Goal: Task Accomplishment & Management: Use online tool/utility

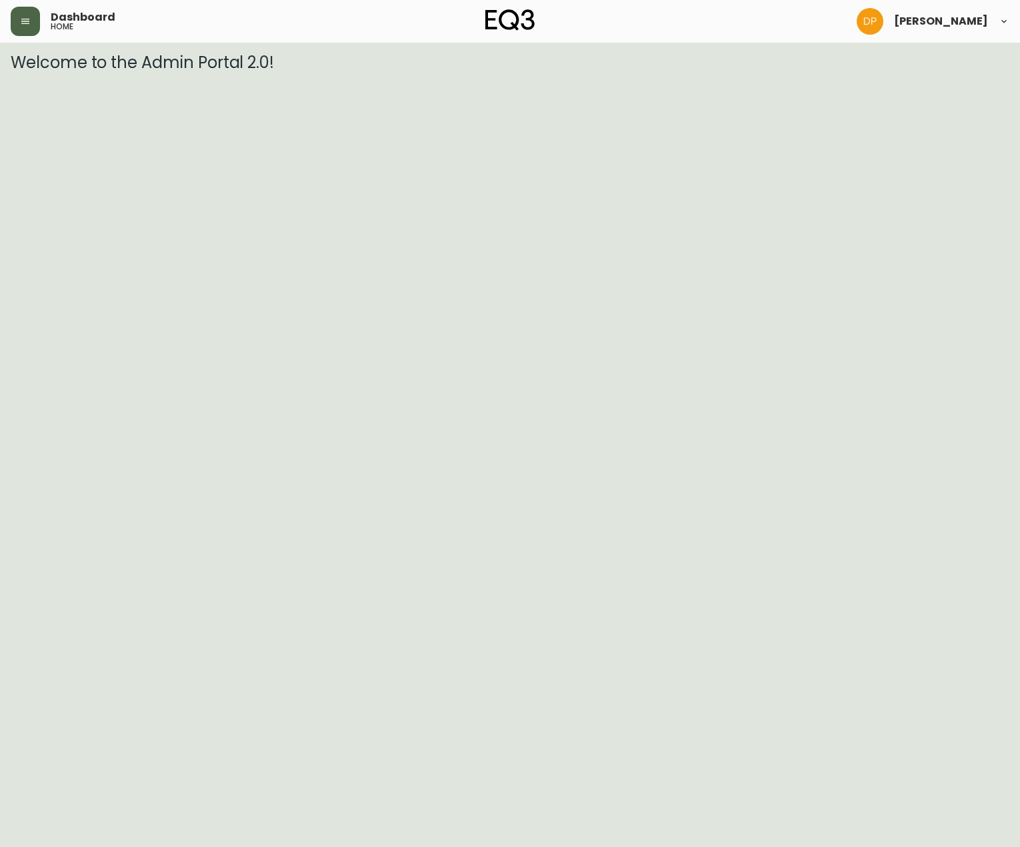
click at [27, 31] on button "button" at bounding box center [25, 21] width 29 height 29
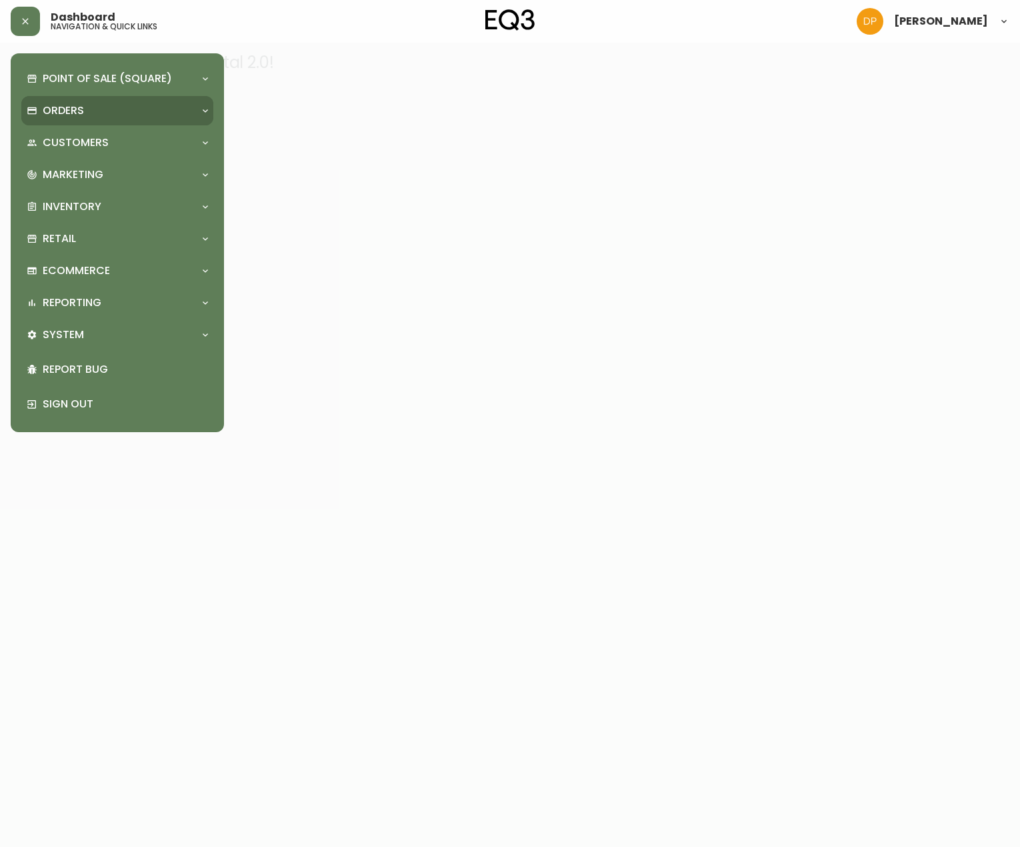
click at [69, 119] on div "Orders" at bounding box center [117, 110] width 192 height 29
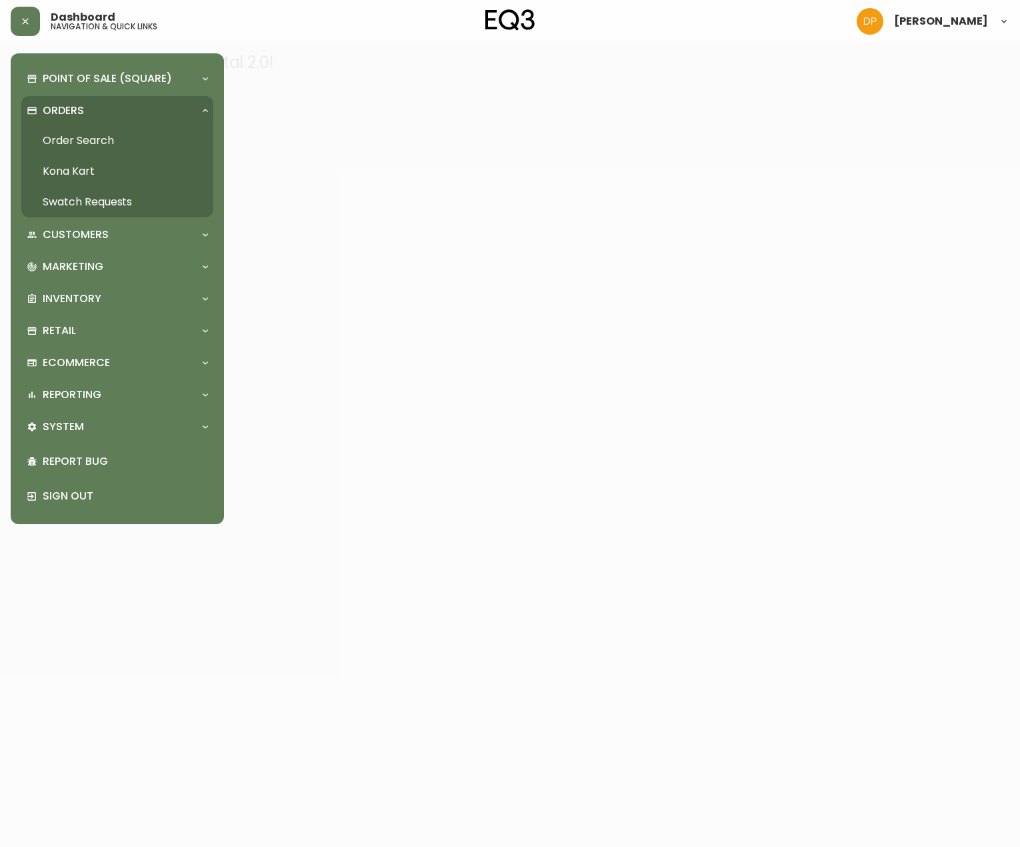
click at [79, 142] on link "Order Search" at bounding box center [117, 140] width 192 height 31
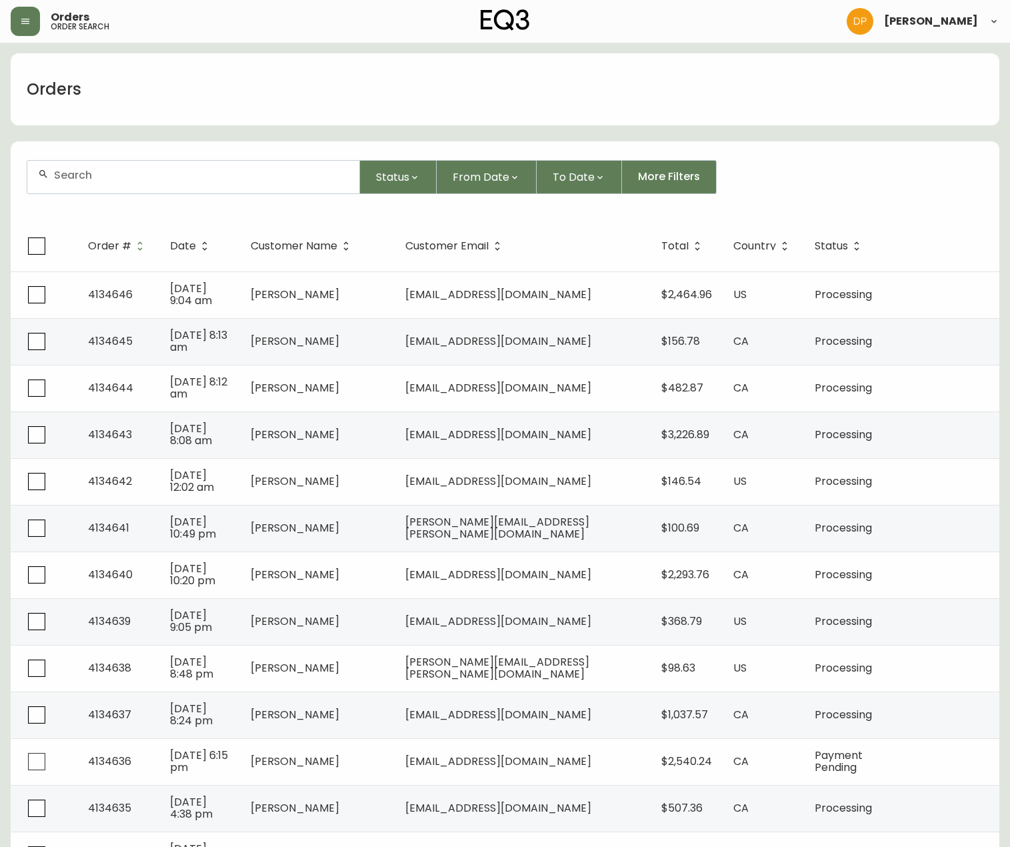
drag, startPoint x: 131, startPoint y: 185, endPoint x: 109, endPoint y: 183, distance: 22.1
click at [119, 187] on div at bounding box center [193, 177] width 332 height 33
click at [93, 181] on input "text" at bounding box center [201, 175] width 295 height 13
paste input "[PERSON_NAME]"
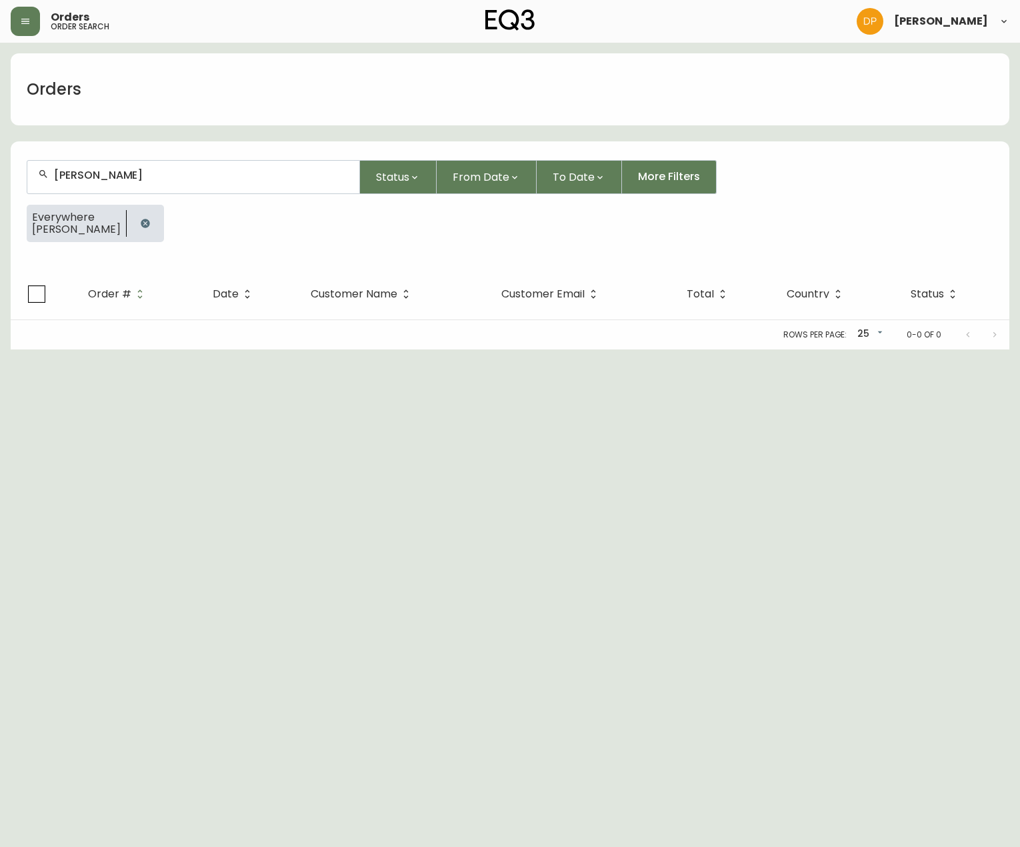
type input "[PERSON_NAME]"
